Goal: Task Accomplishment & Management: Manage account settings

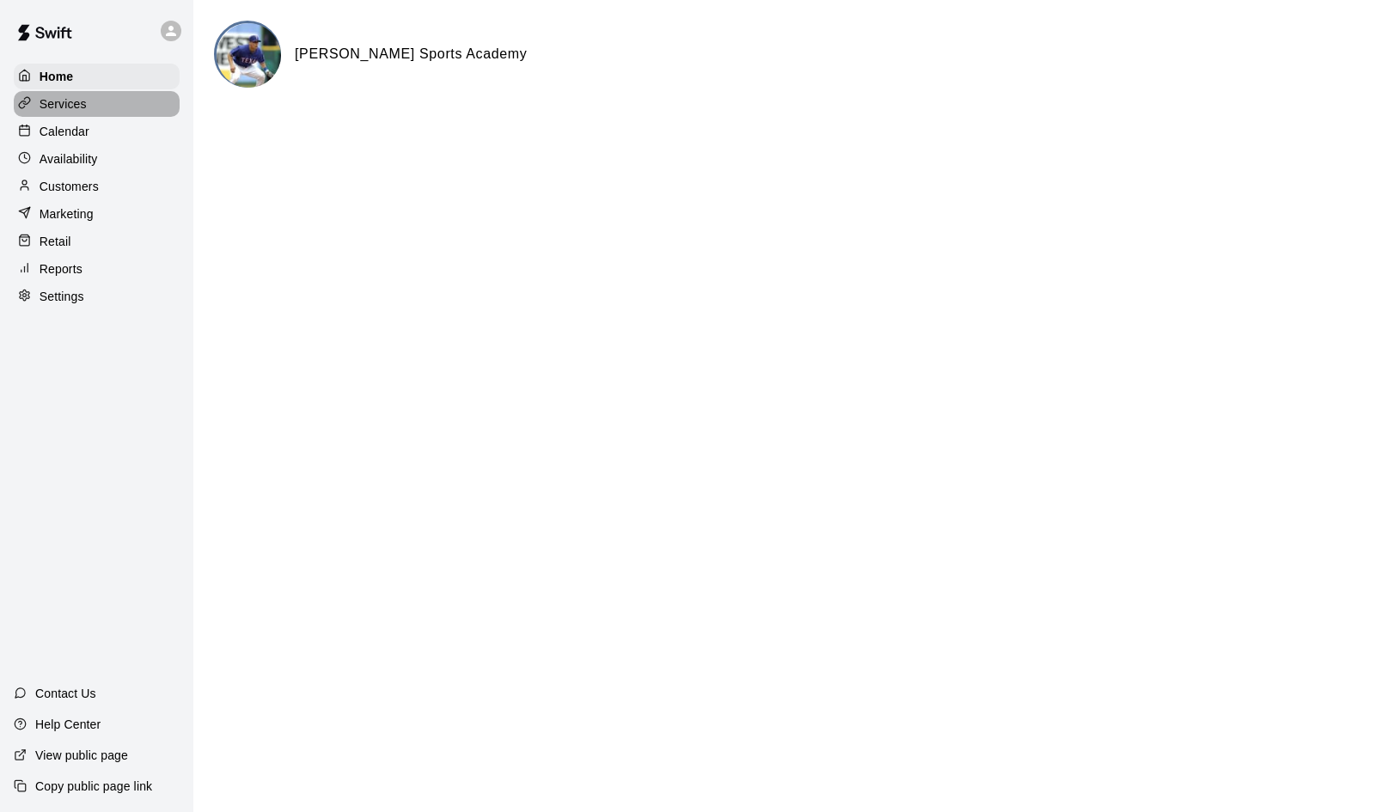
click at [68, 105] on p "Services" at bounding box center [63, 103] width 47 height 17
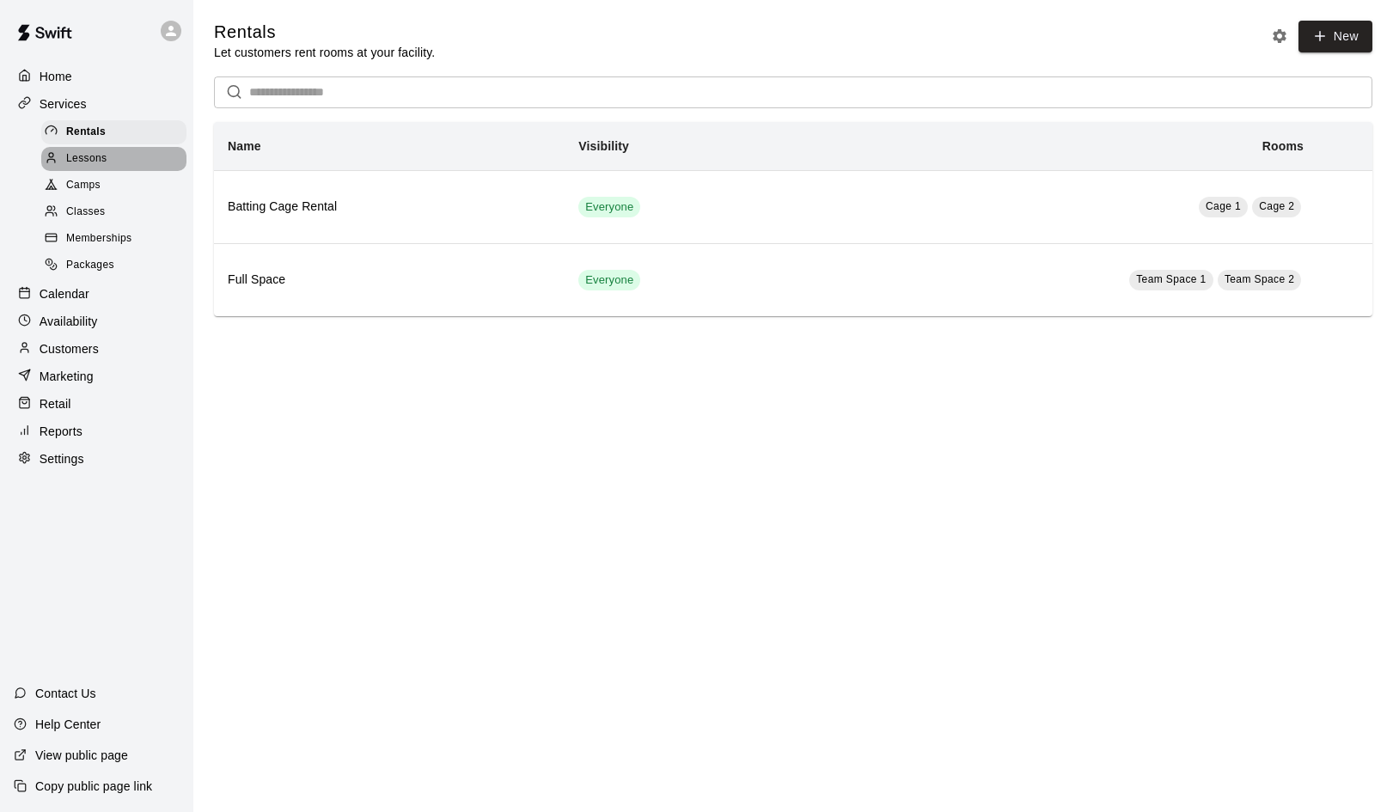
click at [80, 162] on span "Lessons" at bounding box center [86, 158] width 41 height 17
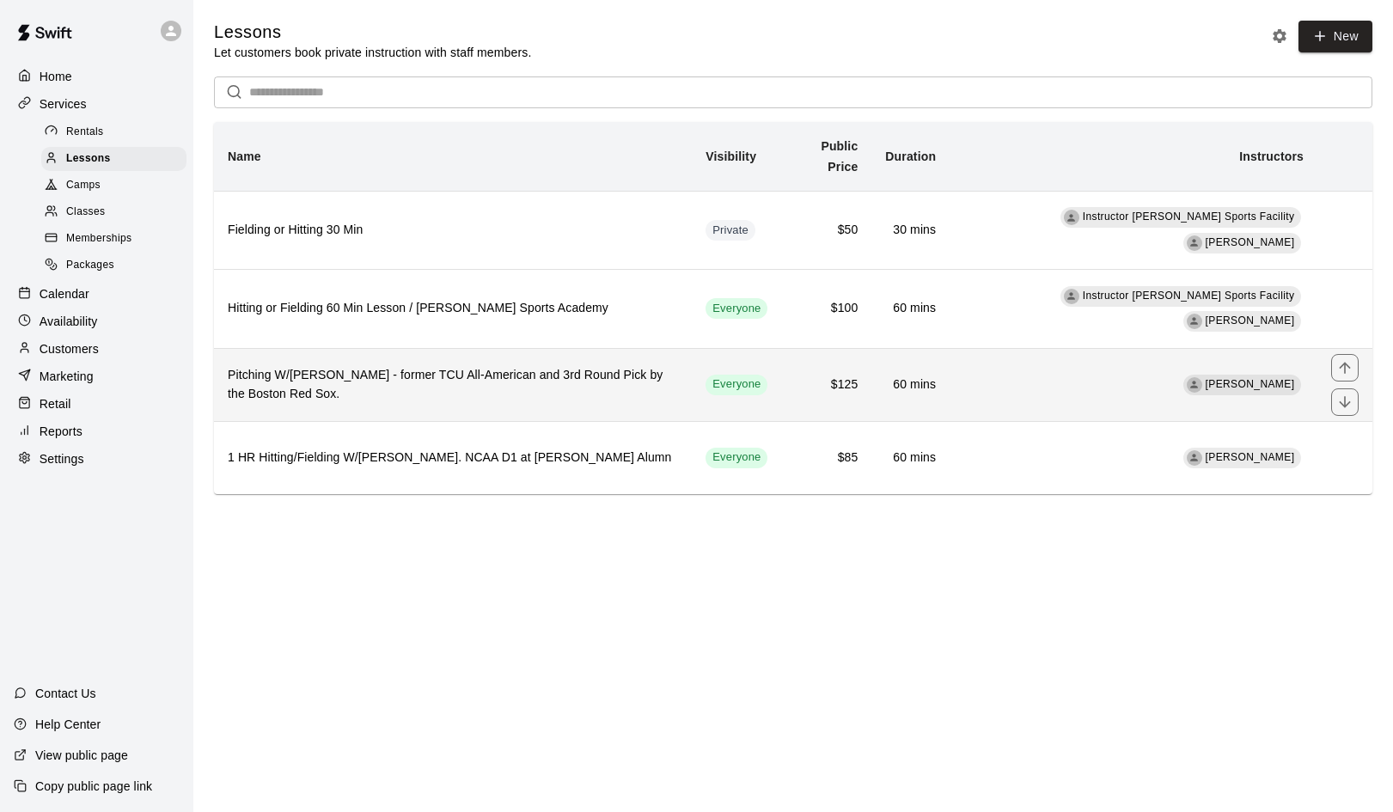
click at [673, 375] on h6 "Pitching W/[PERSON_NAME] - former TCU All-American and 3rd Round Pick by the Bo…" at bounding box center [453, 385] width 450 height 38
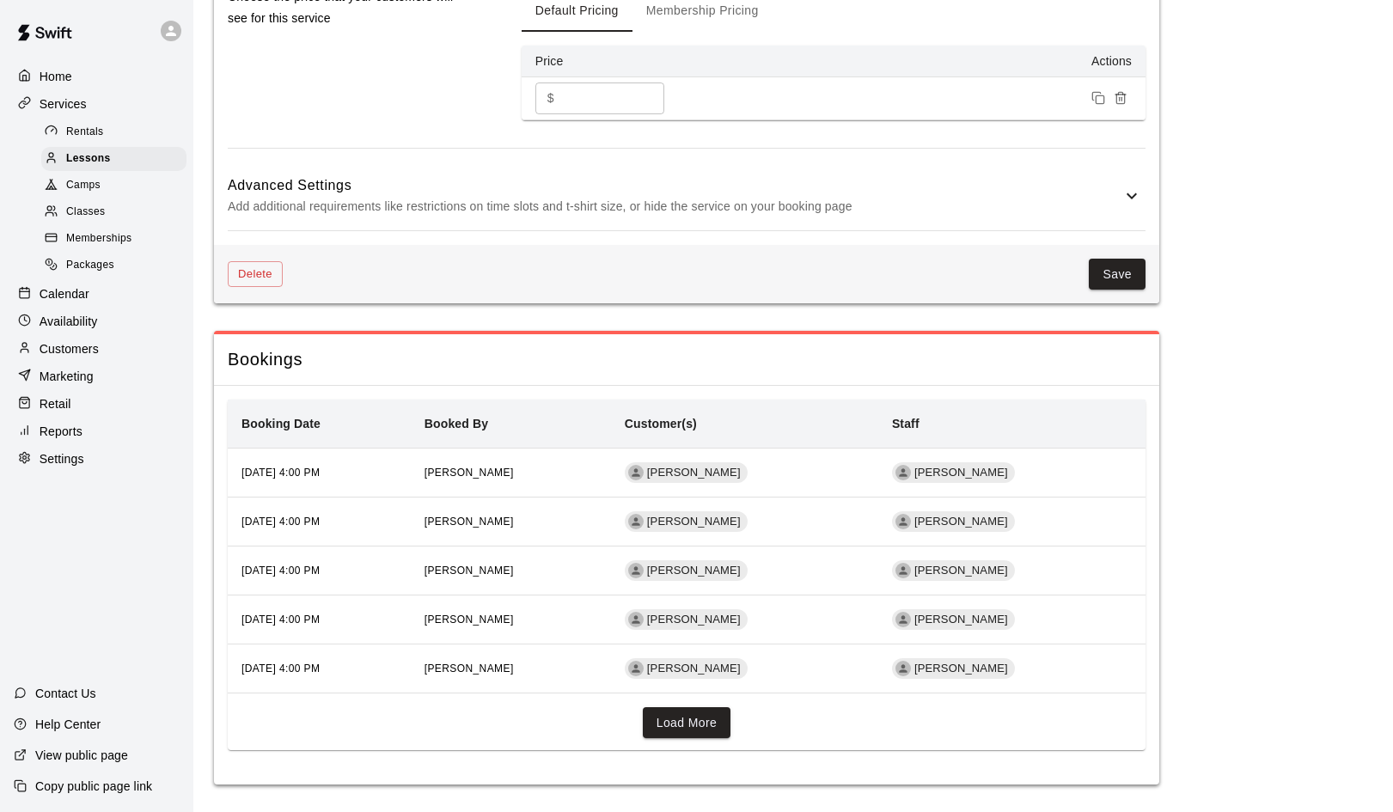
scroll to position [1319, 0]
click at [692, 717] on button "Load More" at bounding box center [687, 724] width 88 height 32
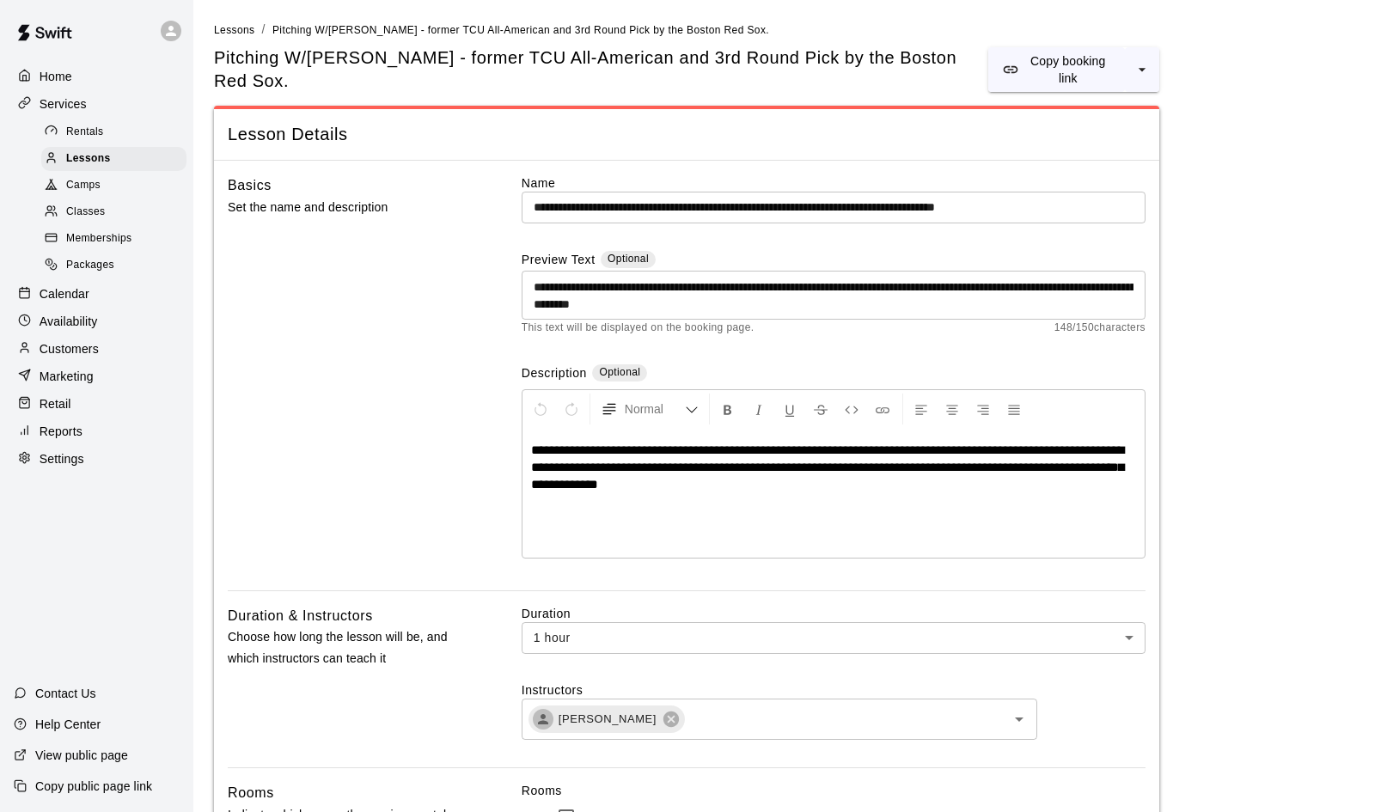
scroll to position [0, 0]
click at [64, 320] on p "Availability" at bounding box center [69, 321] width 58 height 17
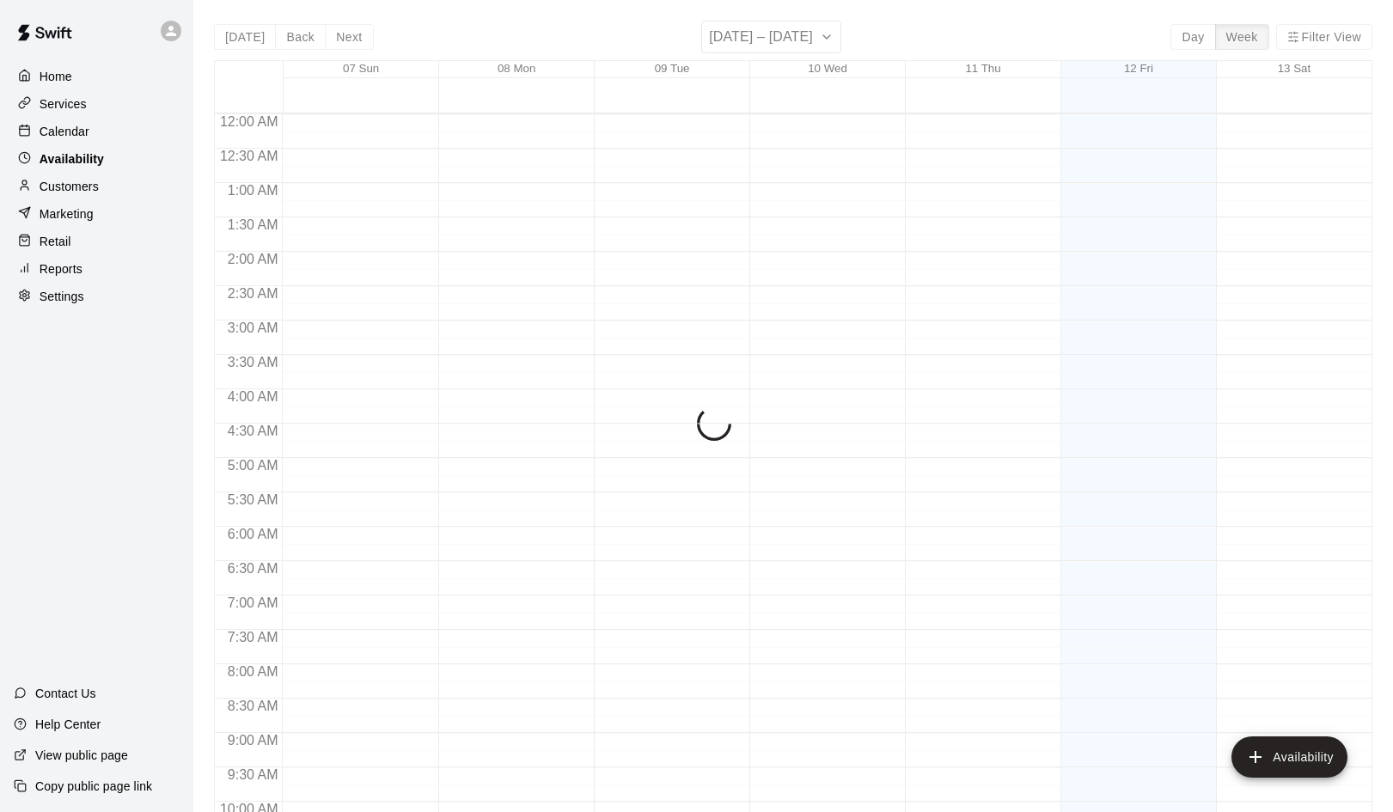
scroll to position [933, 0]
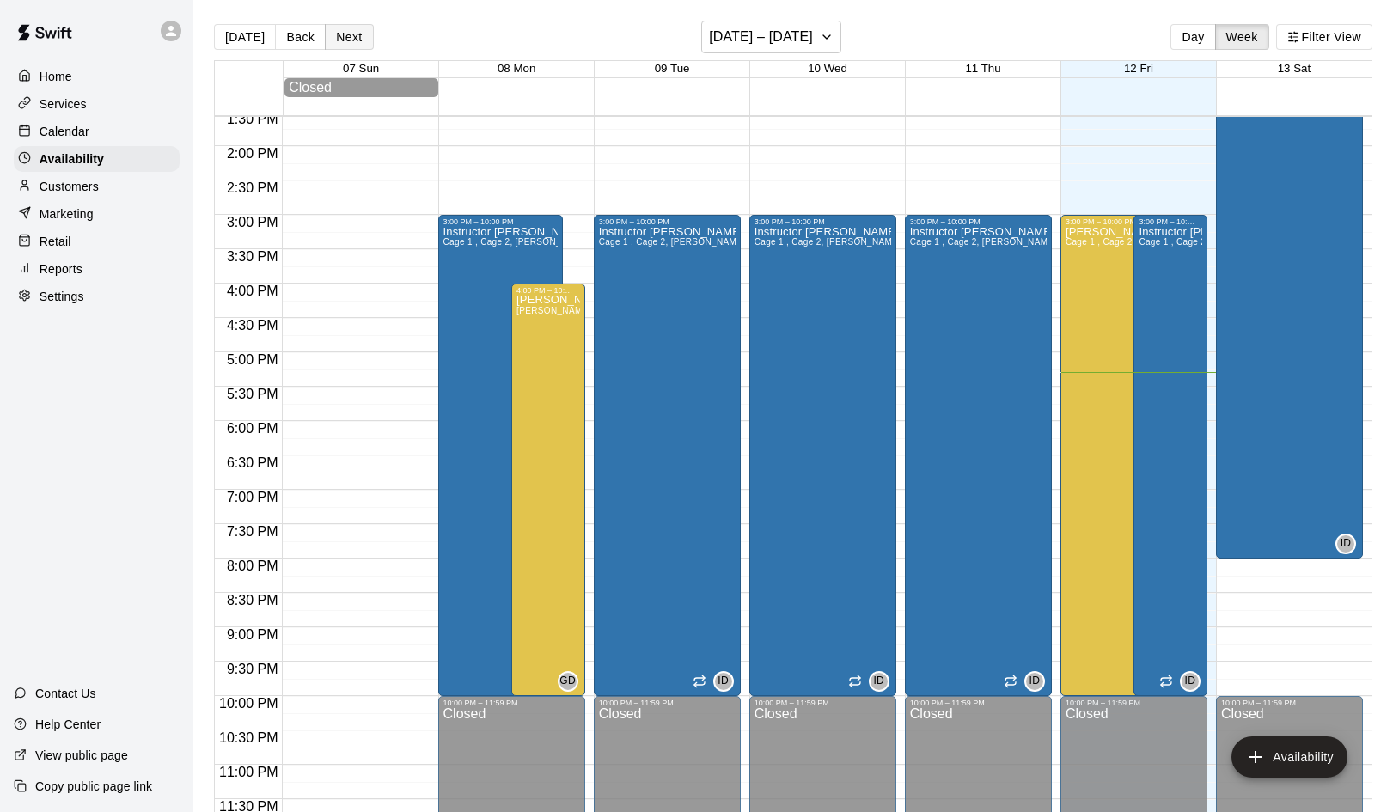
click at [345, 37] on button "Next" at bounding box center [349, 37] width 48 height 26
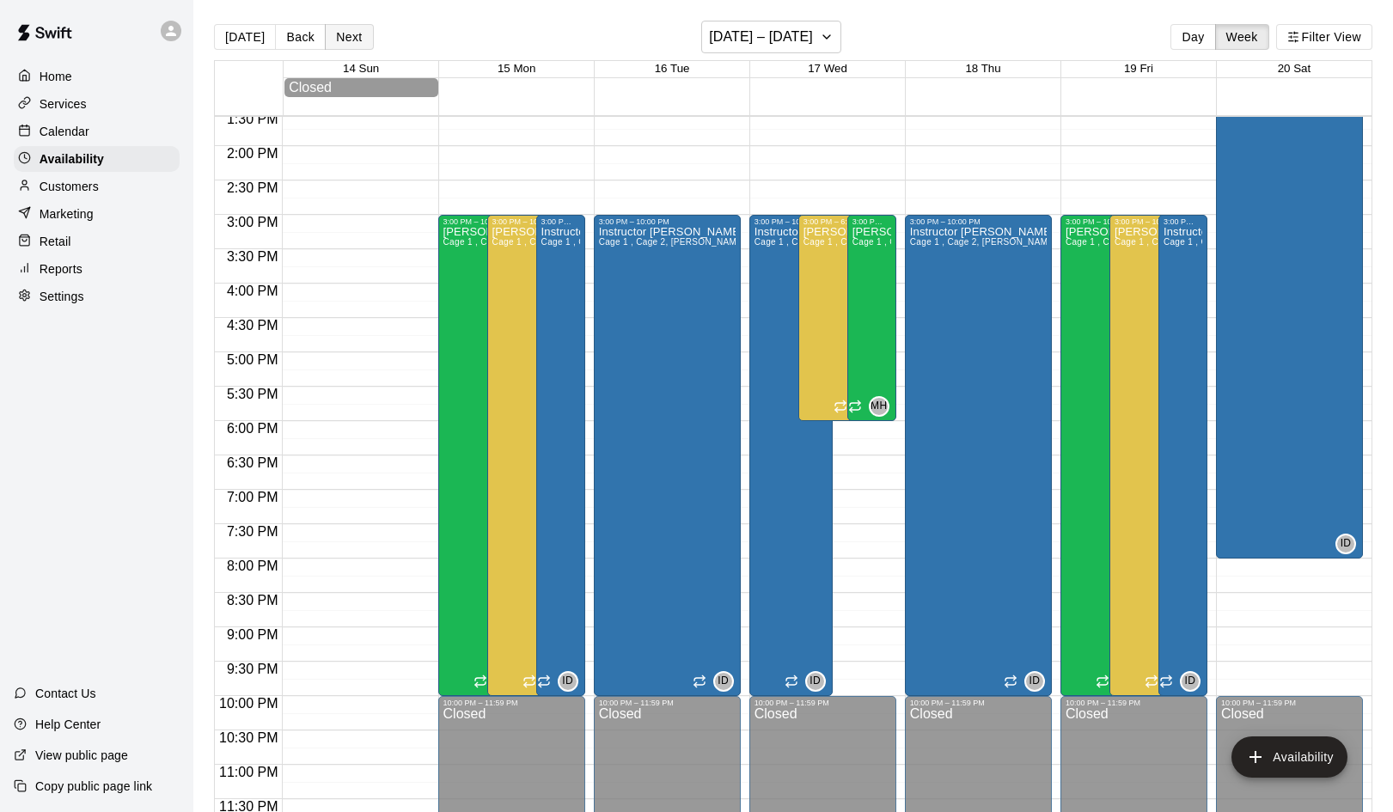
click at [345, 37] on button "Next" at bounding box center [349, 37] width 48 height 26
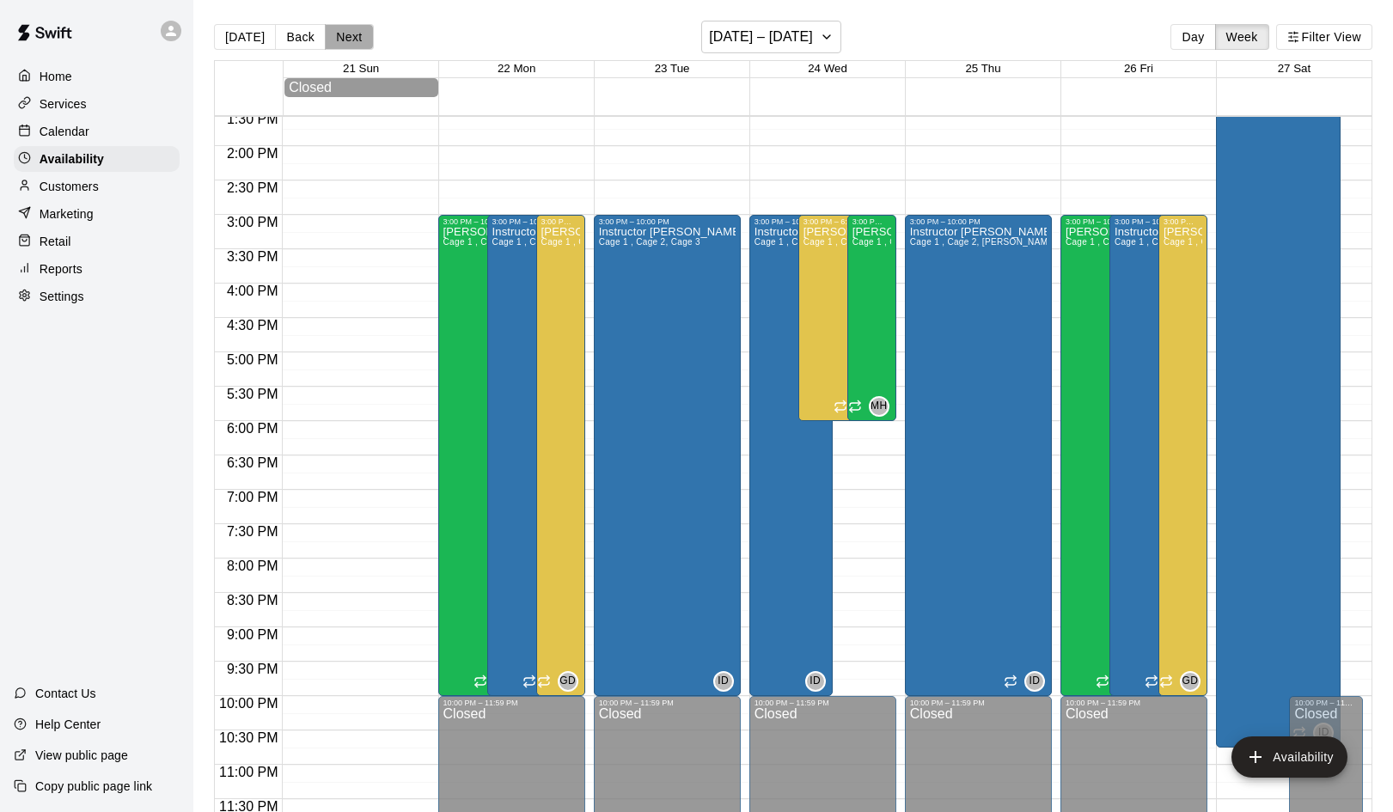
click at [352, 38] on button "Next" at bounding box center [349, 37] width 48 height 26
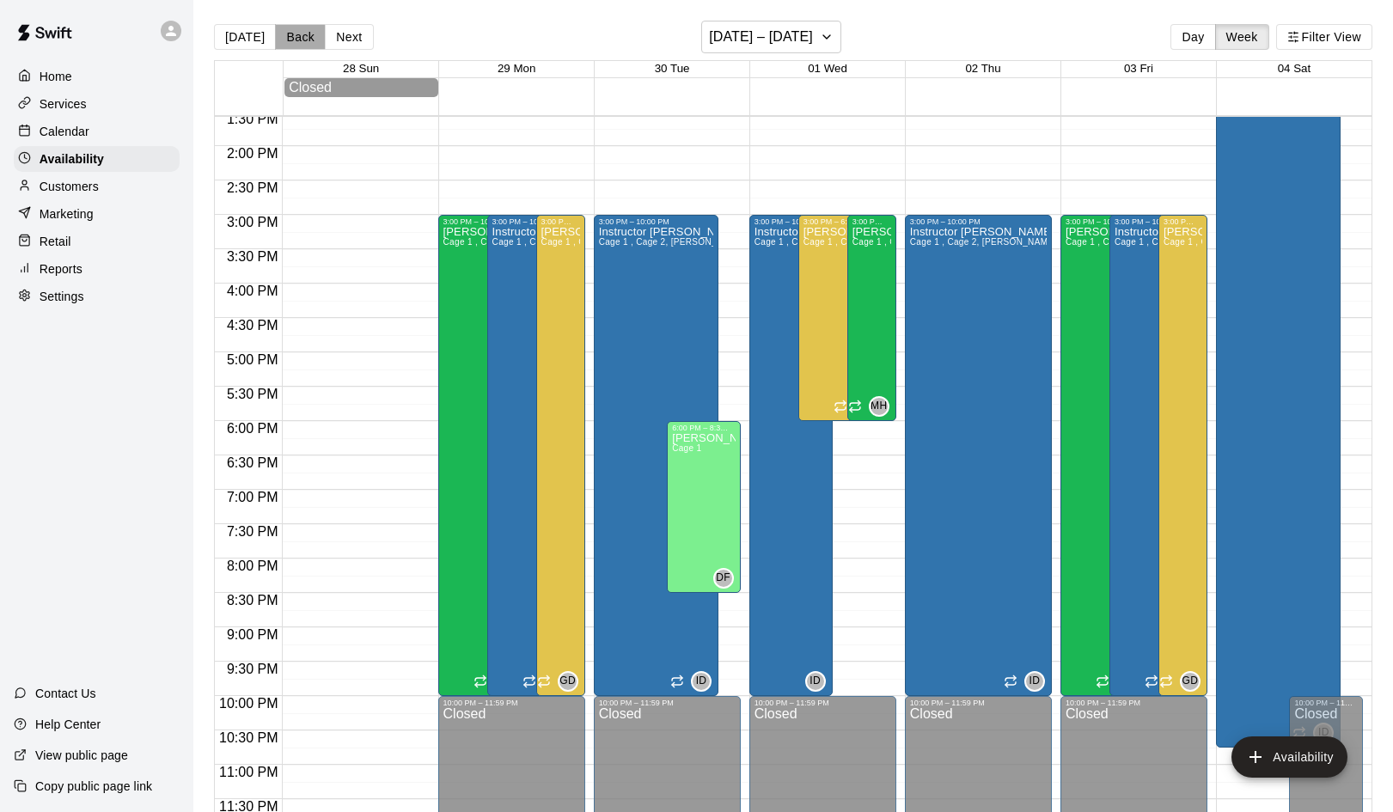
click at [291, 37] on button "Back" at bounding box center [300, 37] width 51 height 26
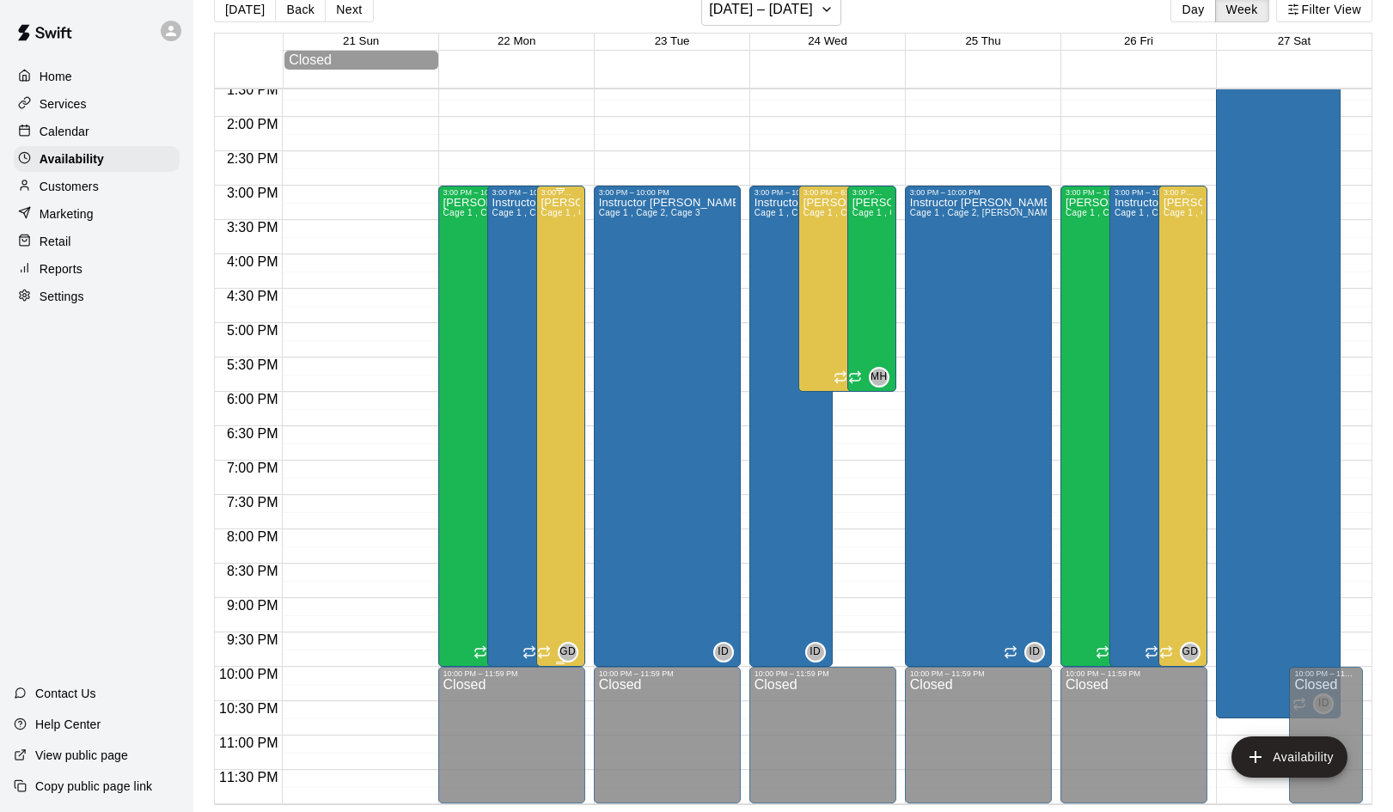
scroll to position [27, 0]
click at [349, 15] on button "Next" at bounding box center [349, 10] width 48 height 26
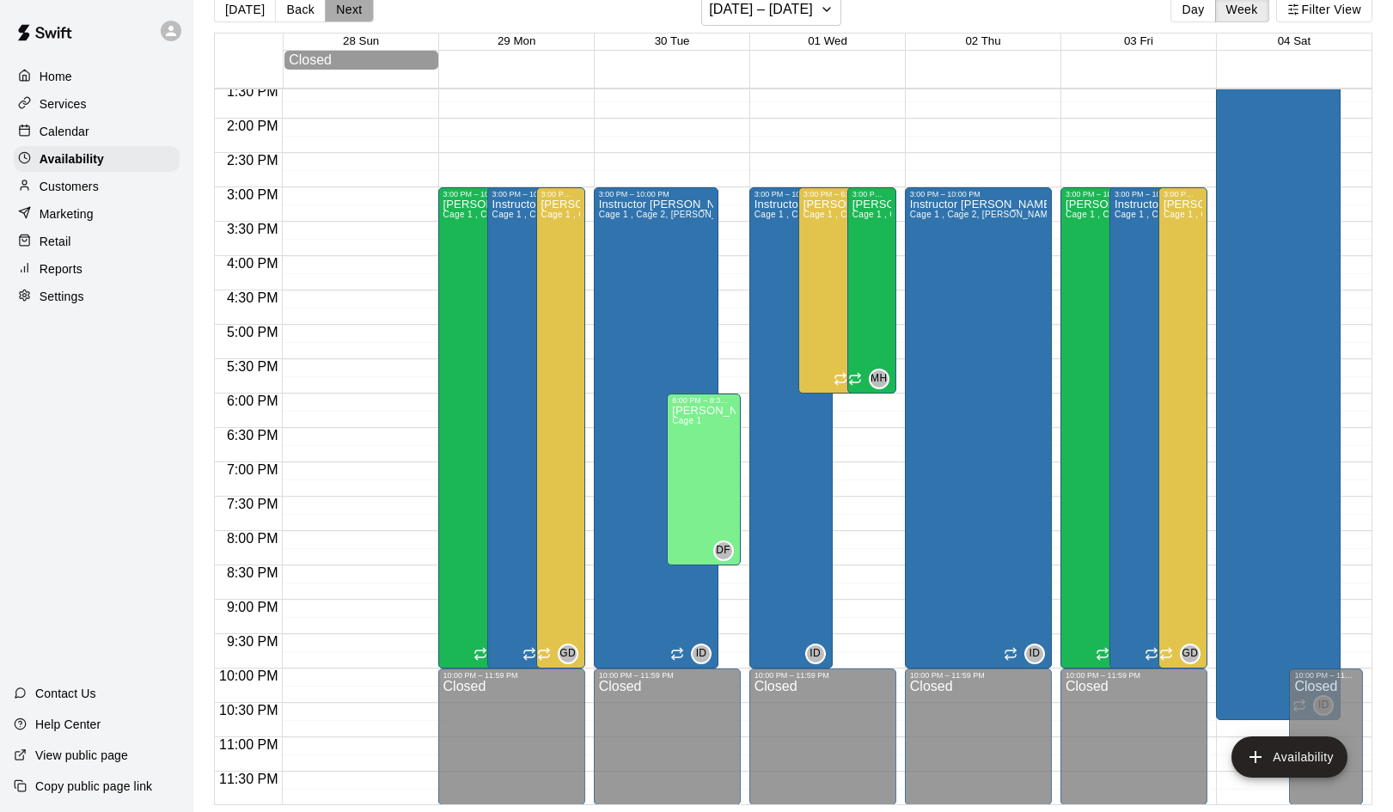
click at [349, 15] on button "Next" at bounding box center [349, 10] width 48 height 26
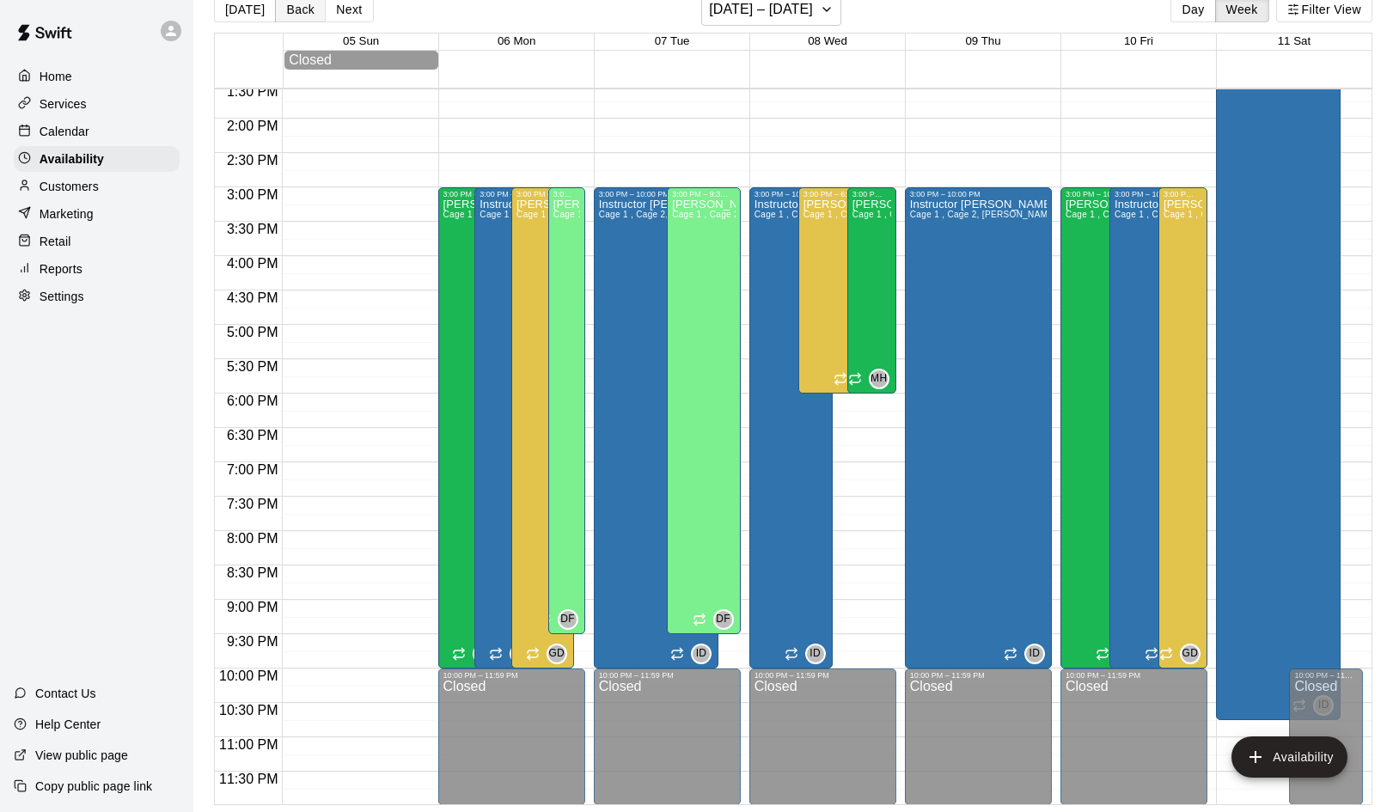
click at [290, 7] on button "Back" at bounding box center [300, 10] width 51 height 26
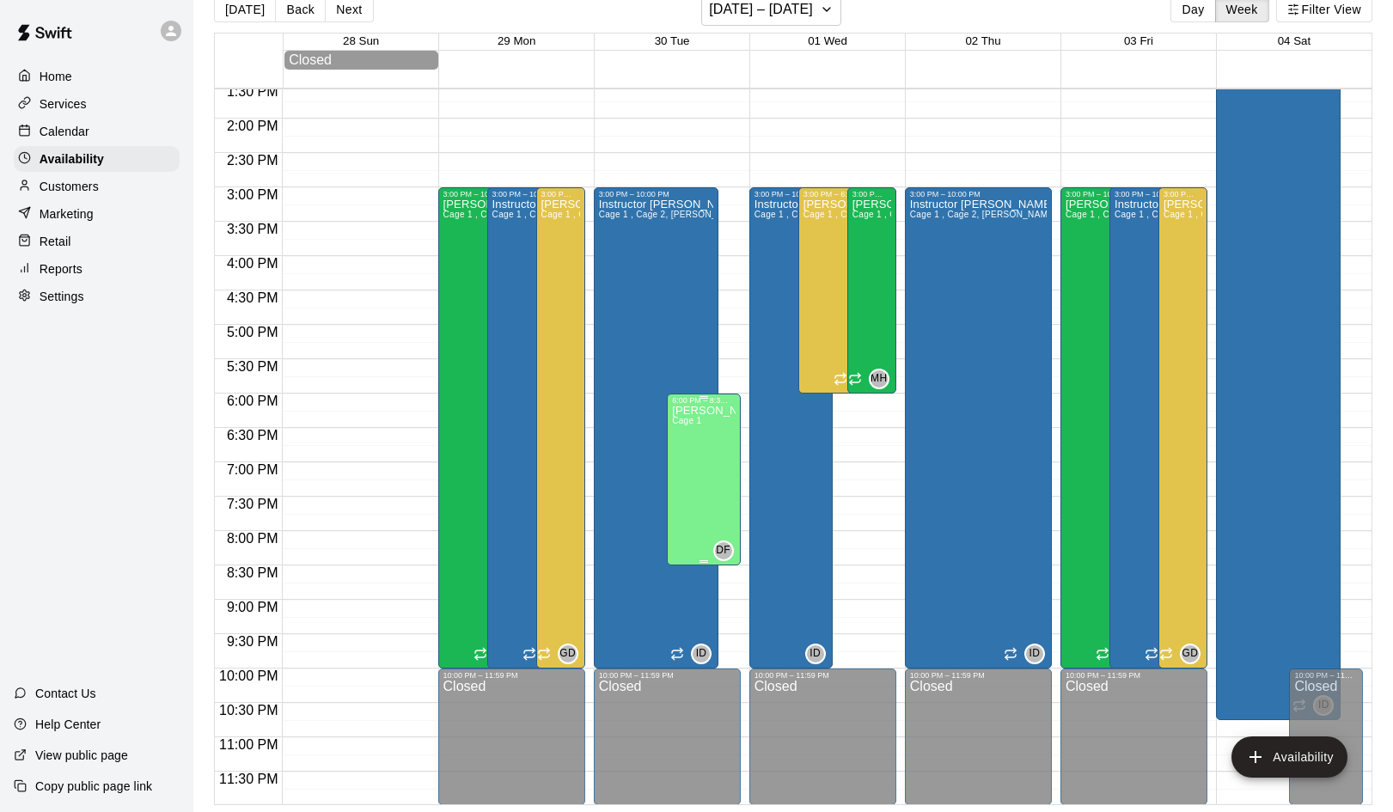
click at [686, 418] on span "Cage 1" at bounding box center [686, 420] width 29 height 9
click at [687, 429] on icon "edit" at bounding box center [690, 434] width 21 height 21
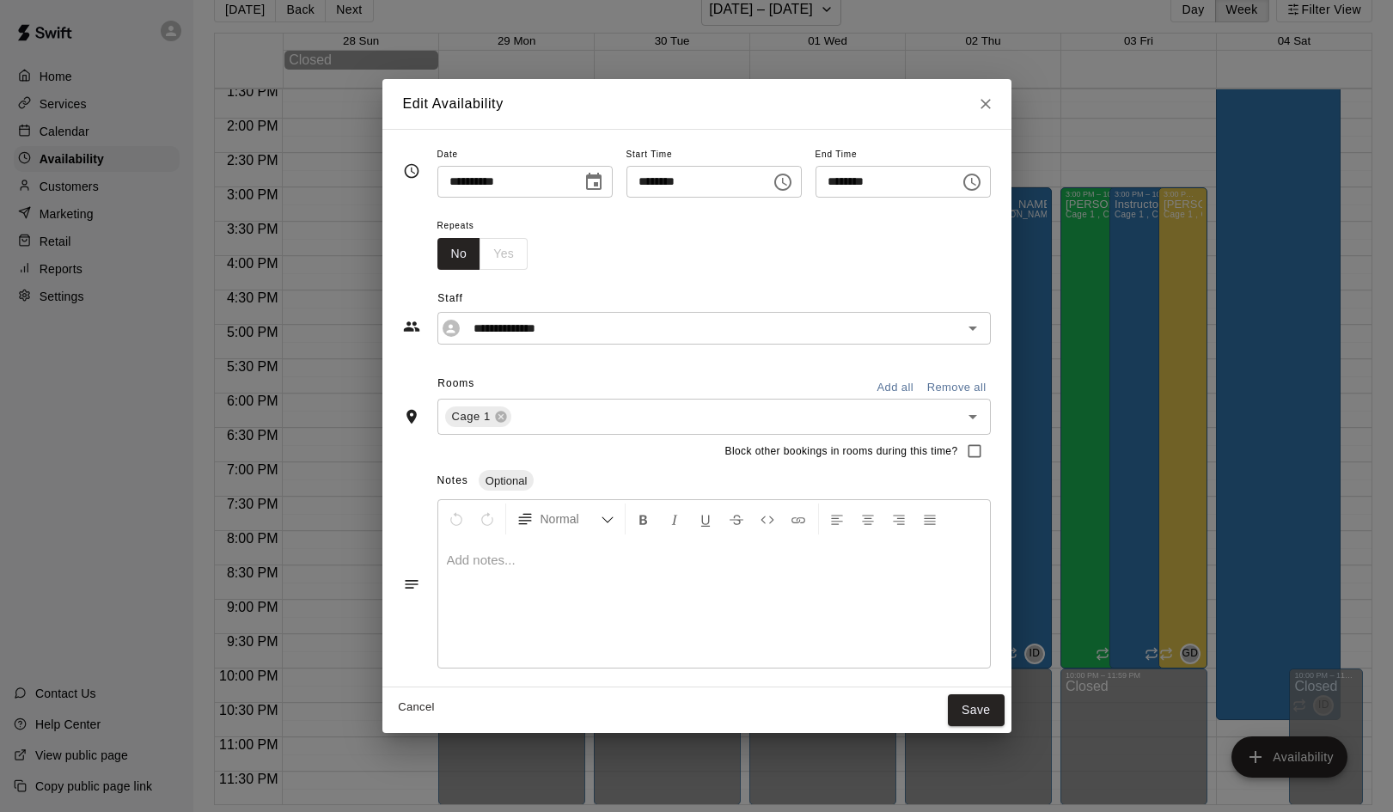
click at [976, 184] on icon "Choose time, selected time is 8:30 PM" at bounding box center [973, 182] width 5 height 8
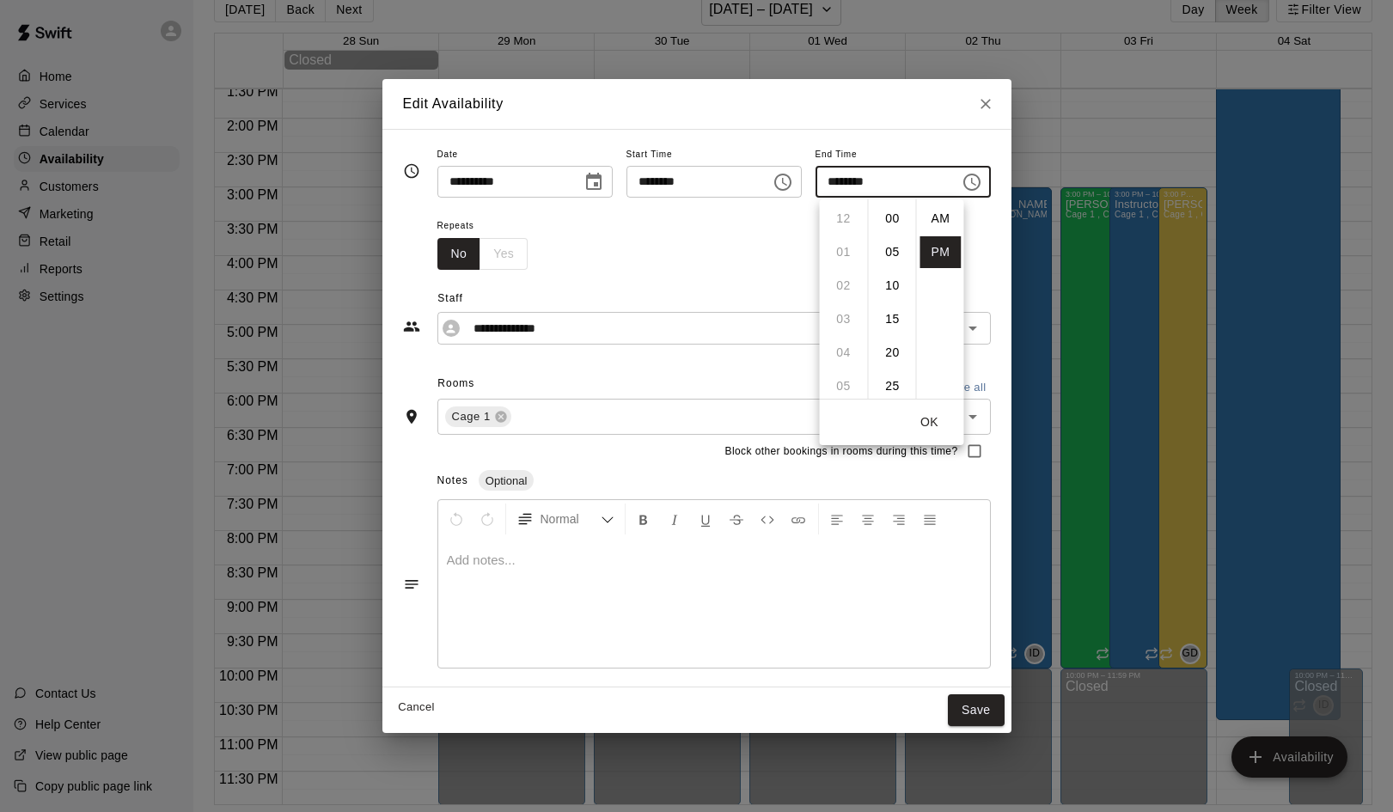
scroll to position [31, 0]
click at [845, 250] on li "09" at bounding box center [843, 252] width 41 height 32
type input "********"
click at [934, 424] on button "OK" at bounding box center [929, 422] width 55 height 32
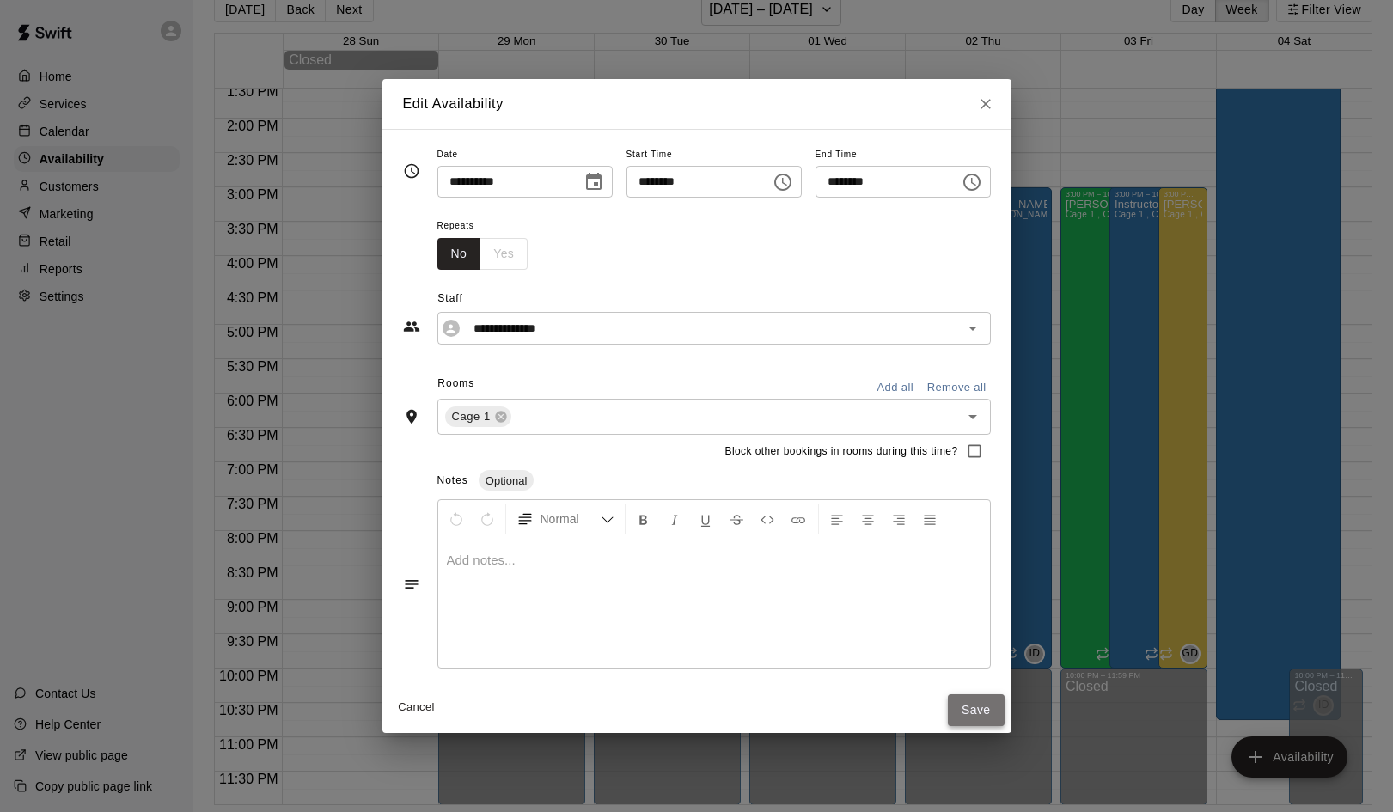
click at [994, 714] on button "Save" at bounding box center [976, 710] width 57 height 32
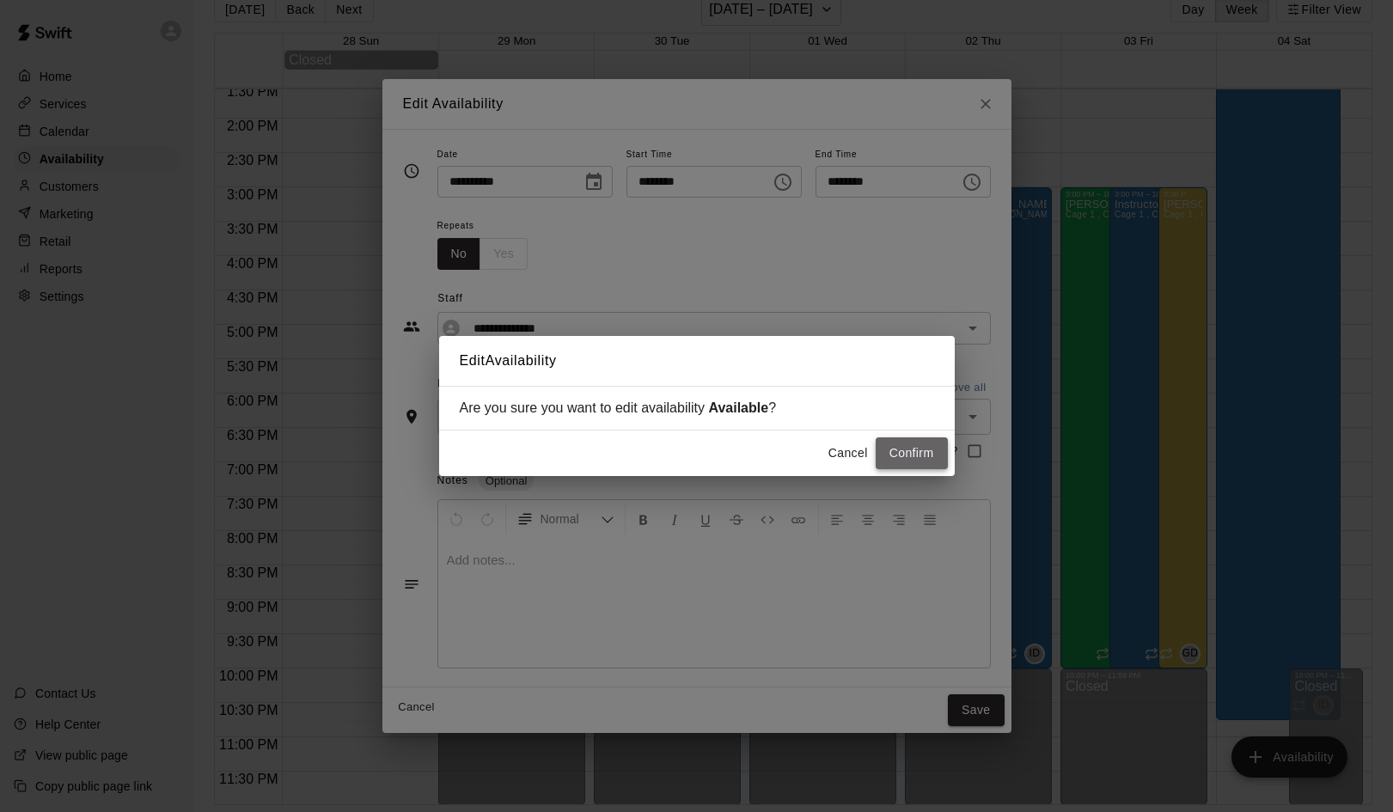
click at [906, 458] on button "Confirm" at bounding box center [912, 453] width 72 height 32
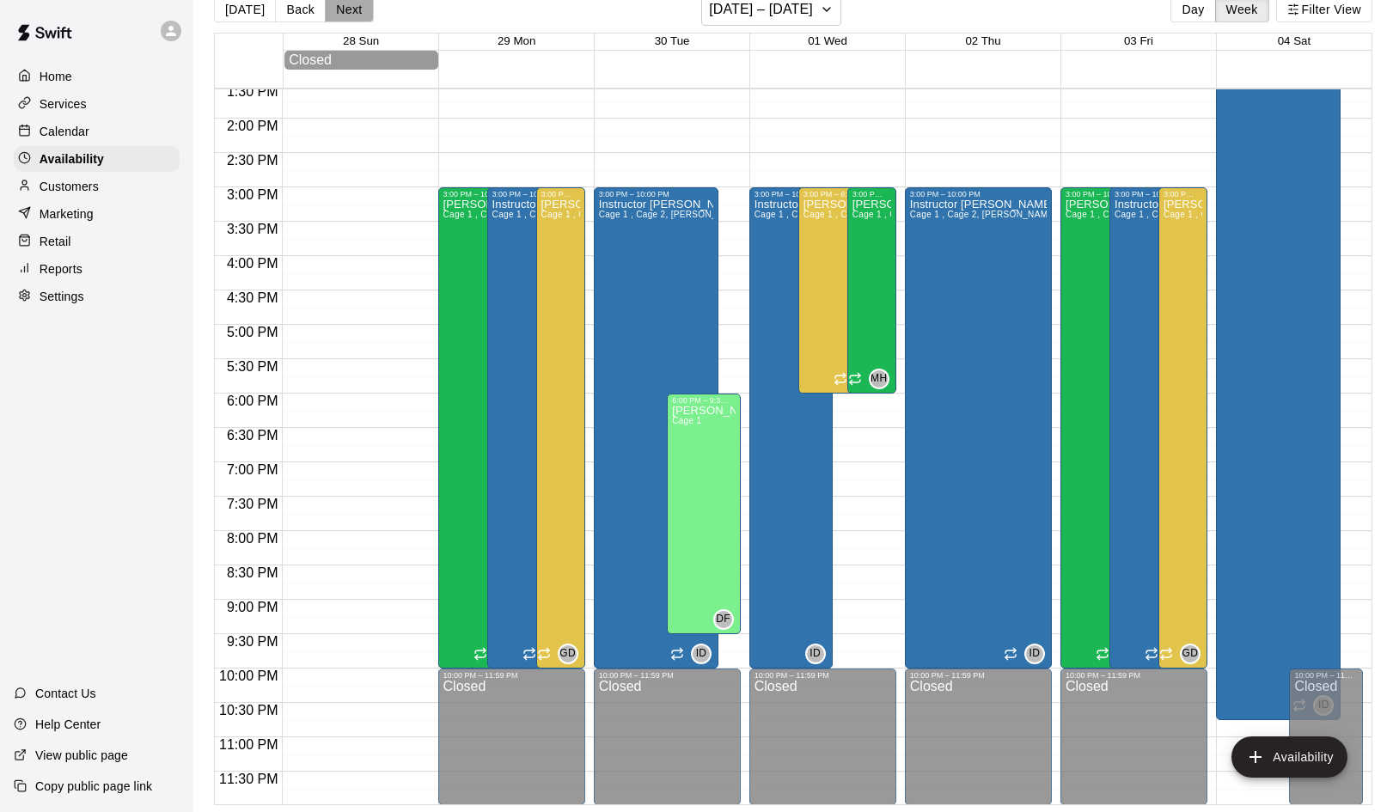
click at [345, 4] on button "Next" at bounding box center [349, 10] width 48 height 26
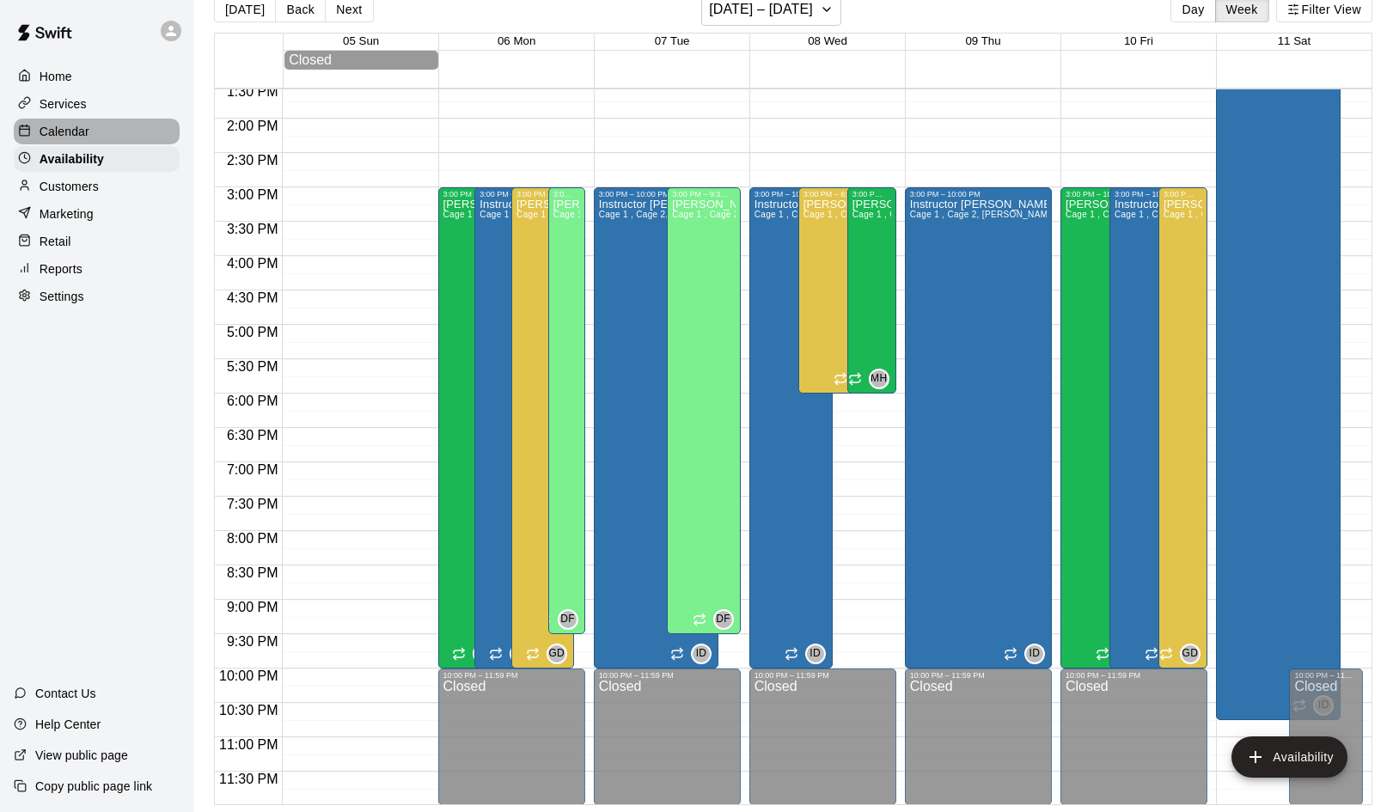
click at [72, 126] on p "Calendar" at bounding box center [65, 131] width 50 height 17
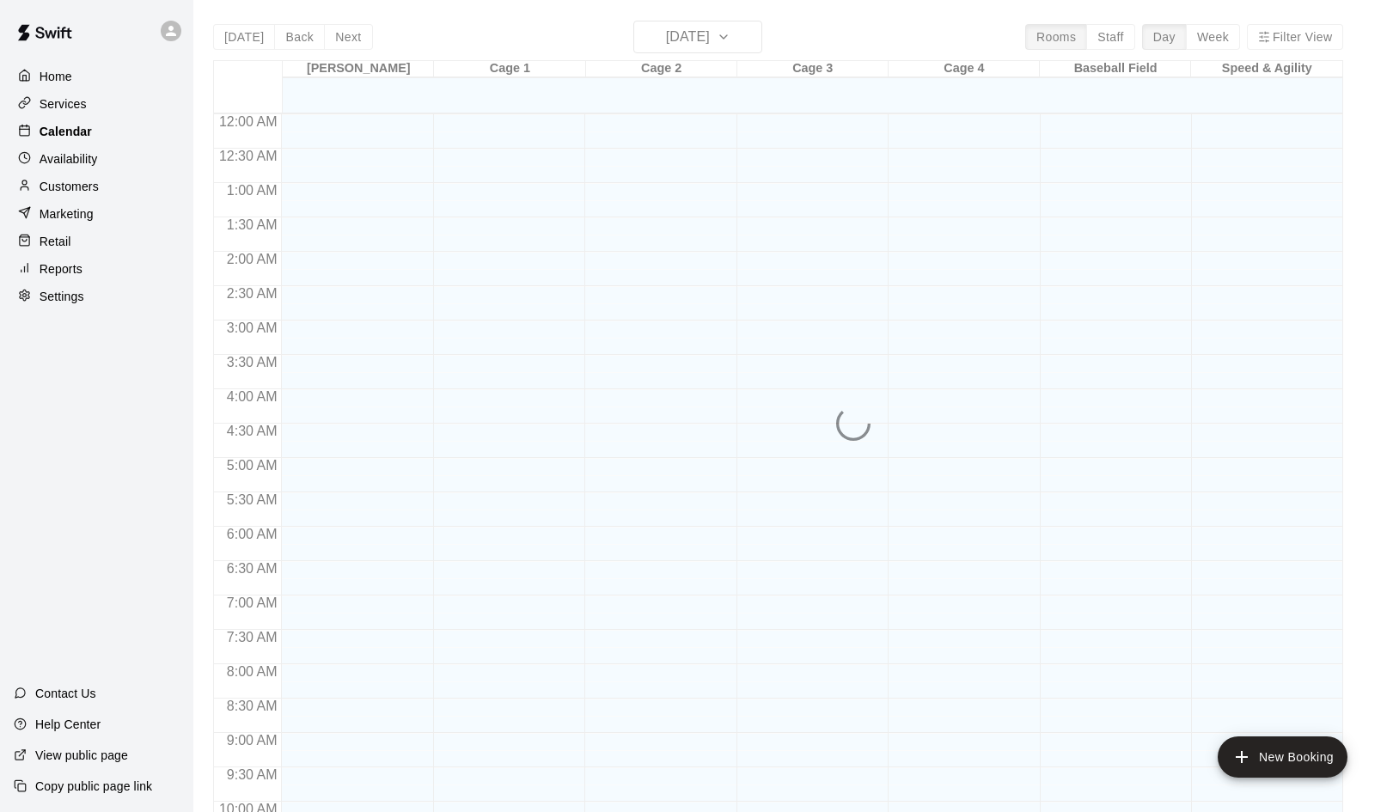
scroll to position [882, 0]
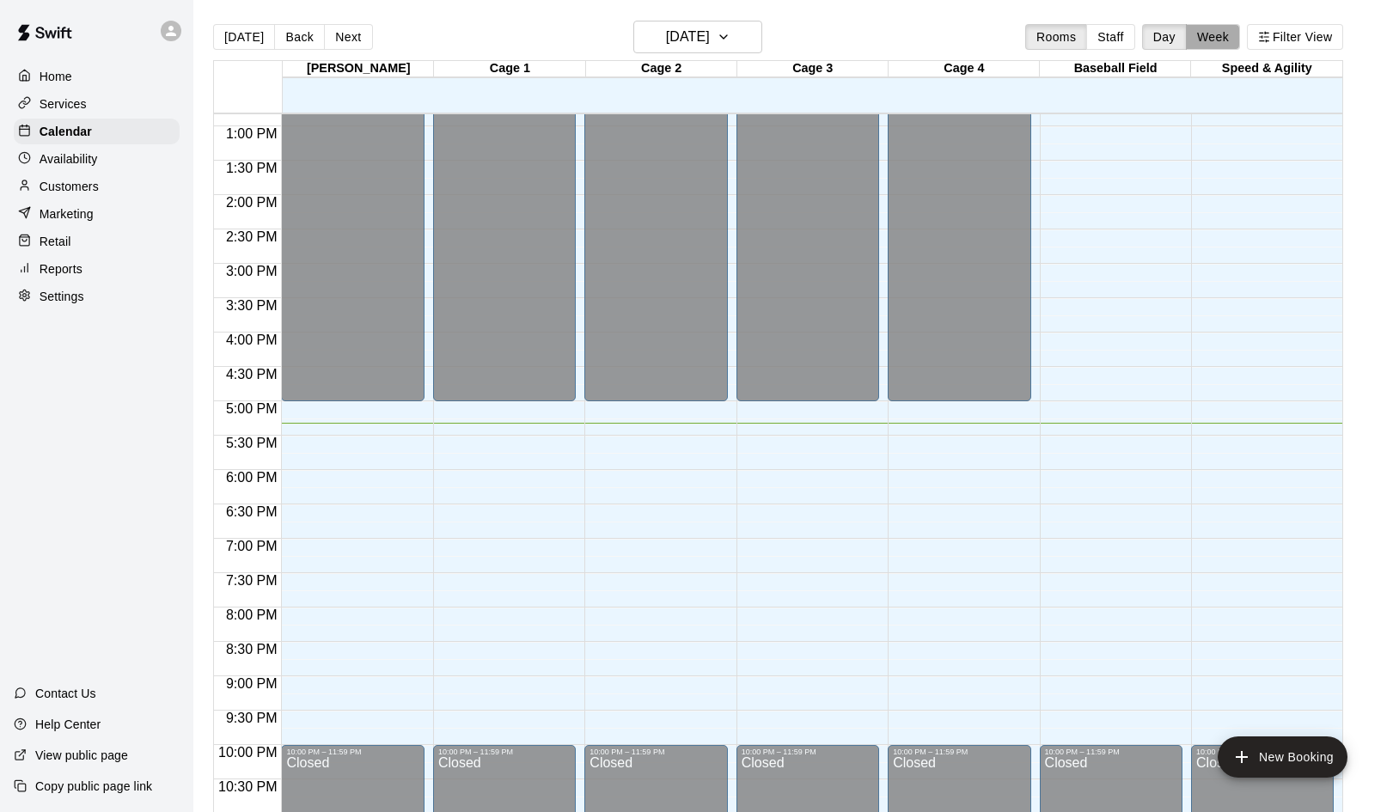
click at [1205, 32] on button "Week" at bounding box center [1213, 37] width 54 height 26
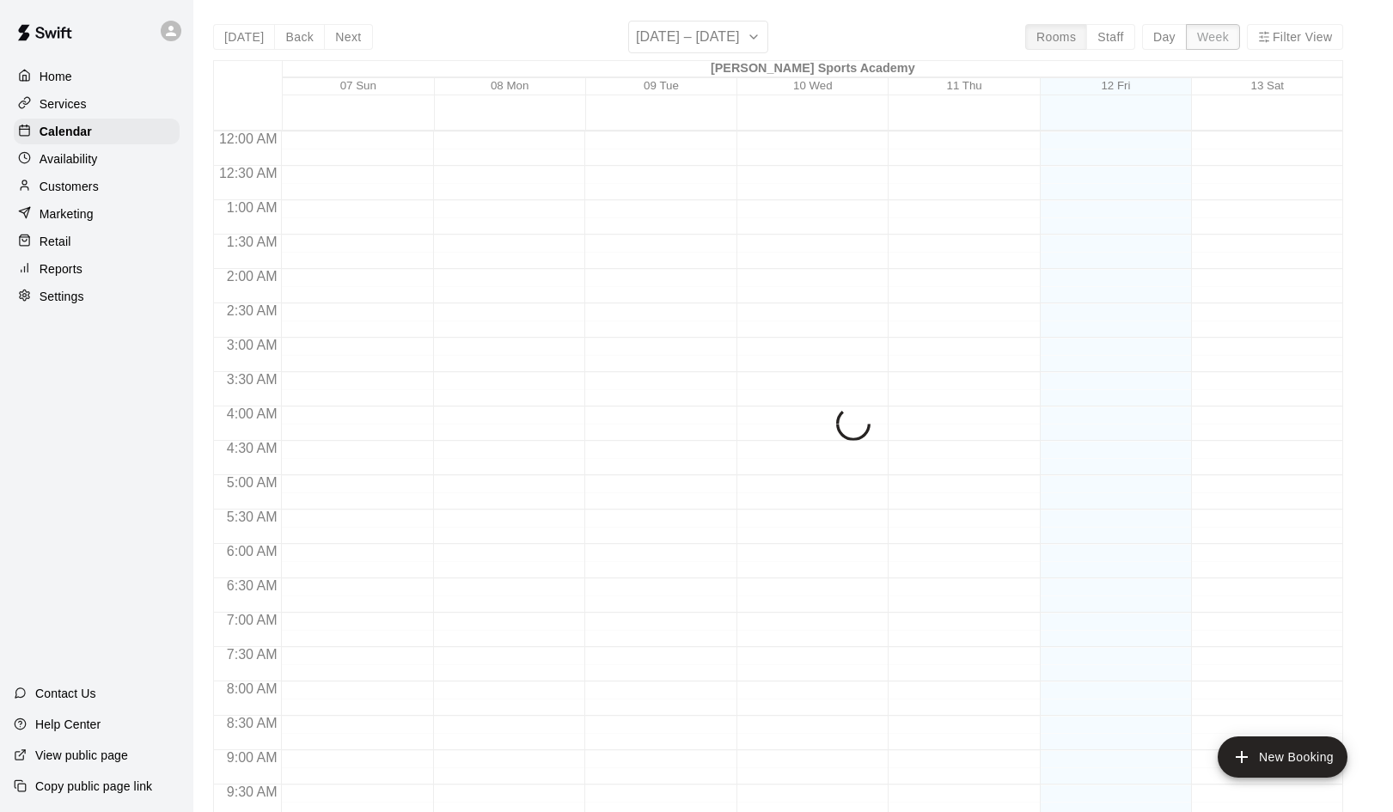
scroll to position [950, 0]
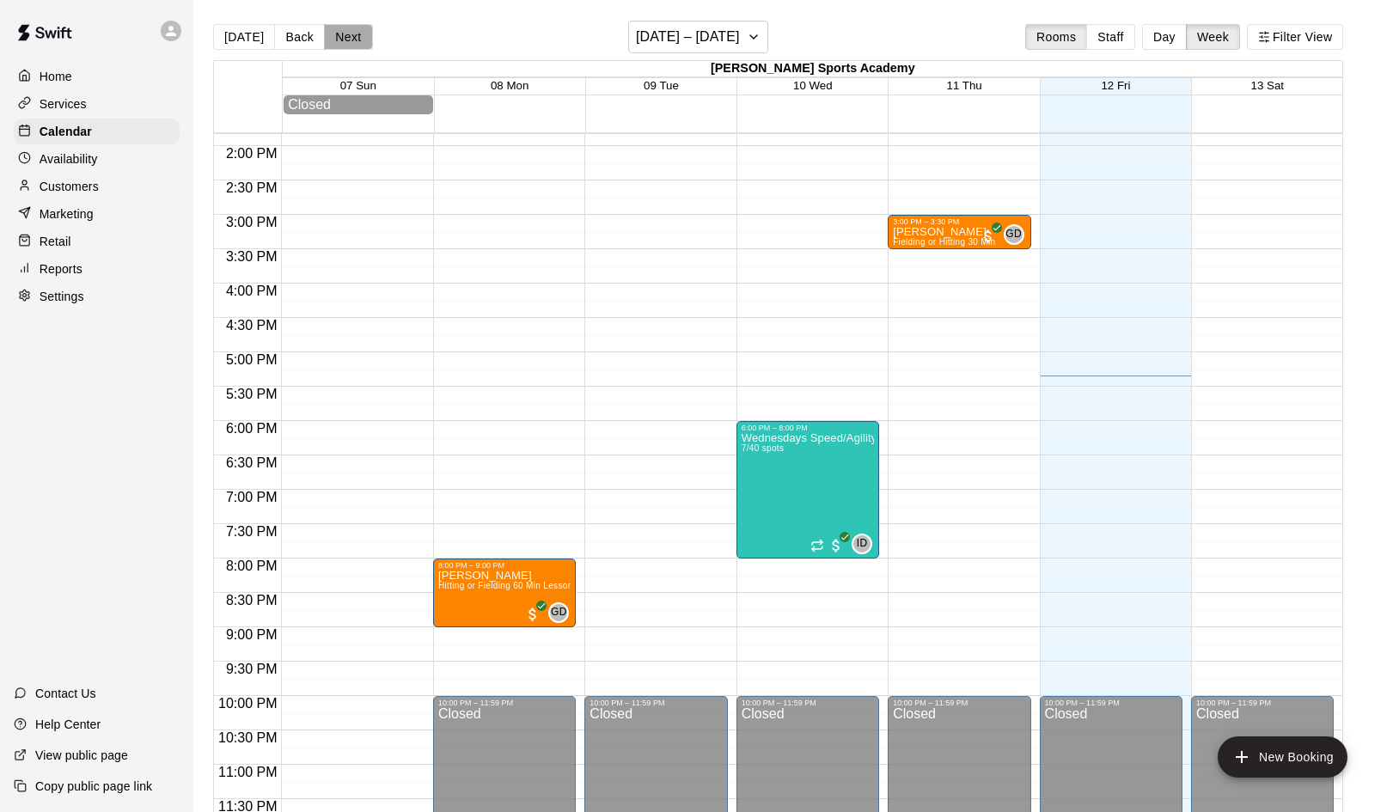
click at [347, 31] on button "Next" at bounding box center [348, 37] width 48 height 26
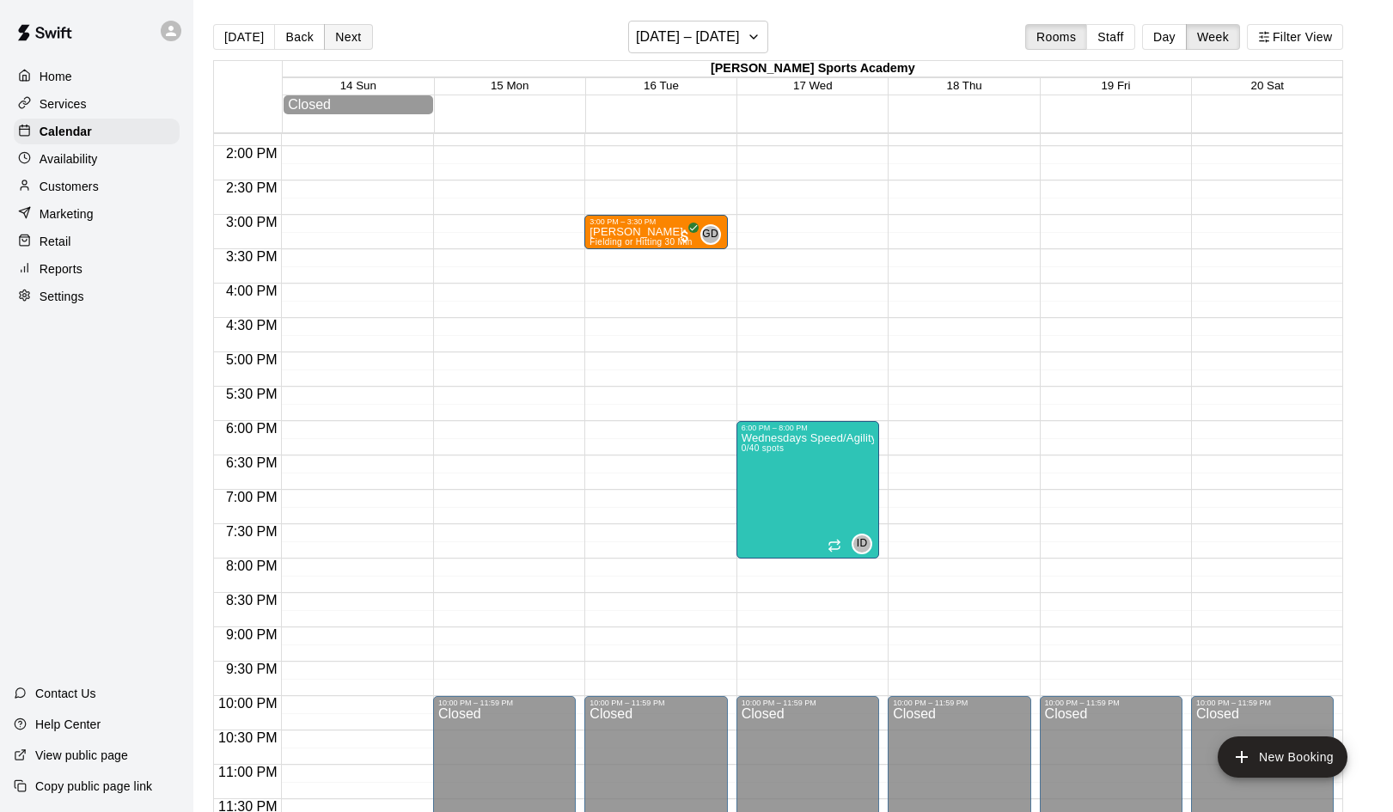
click at [347, 31] on button "Next" at bounding box center [348, 37] width 48 height 26
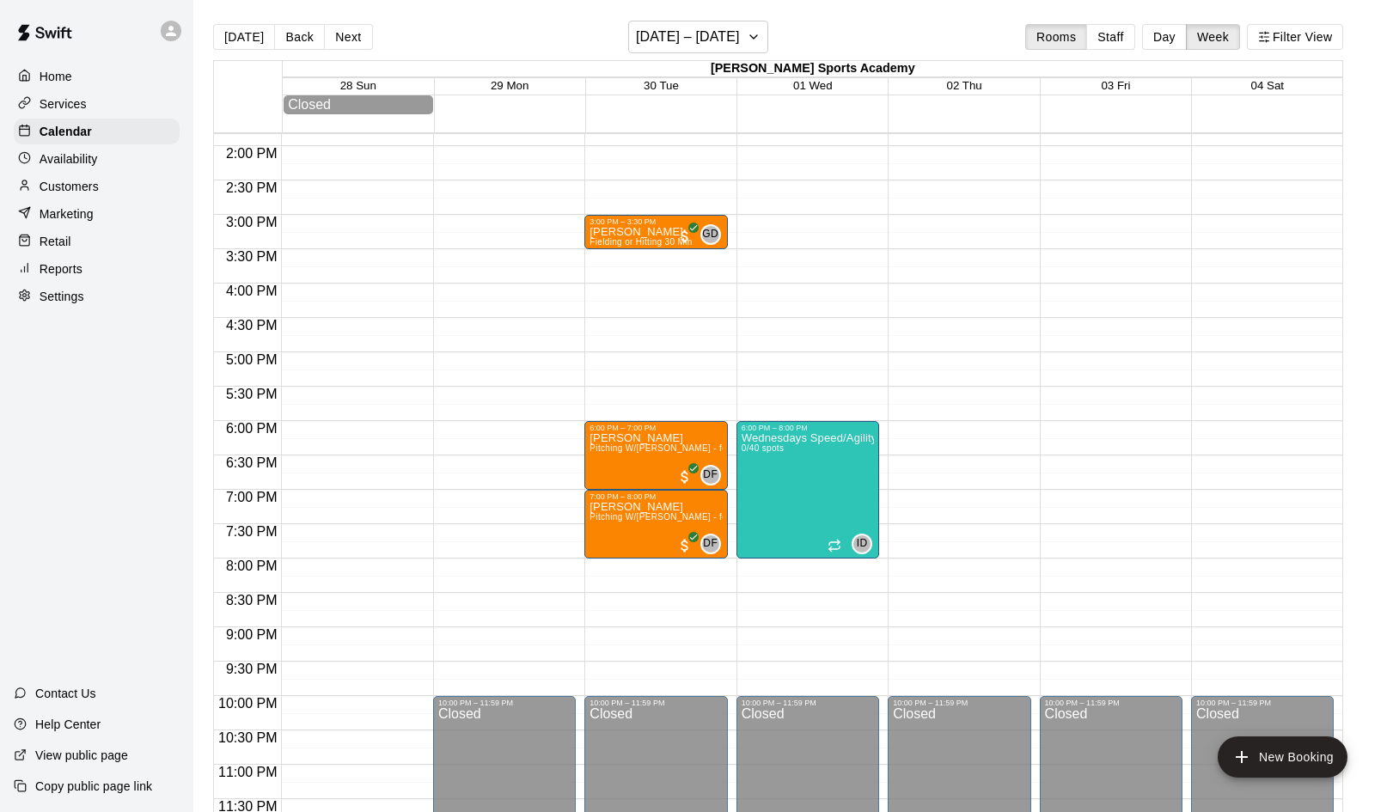
click at [57, 68] on p "Home" at bounding box center [56, 76] width 33 height 17
